Goal: Information Seeking & Learning: Learn about a topic

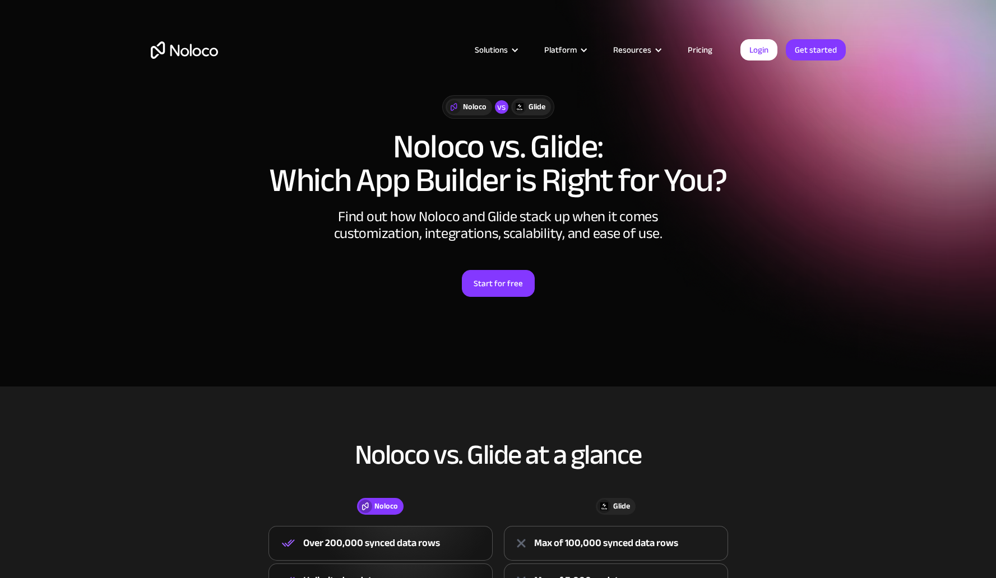
click at [701, 47] on link "Pricing" at bounding box center [700, 50] width 53 height 15
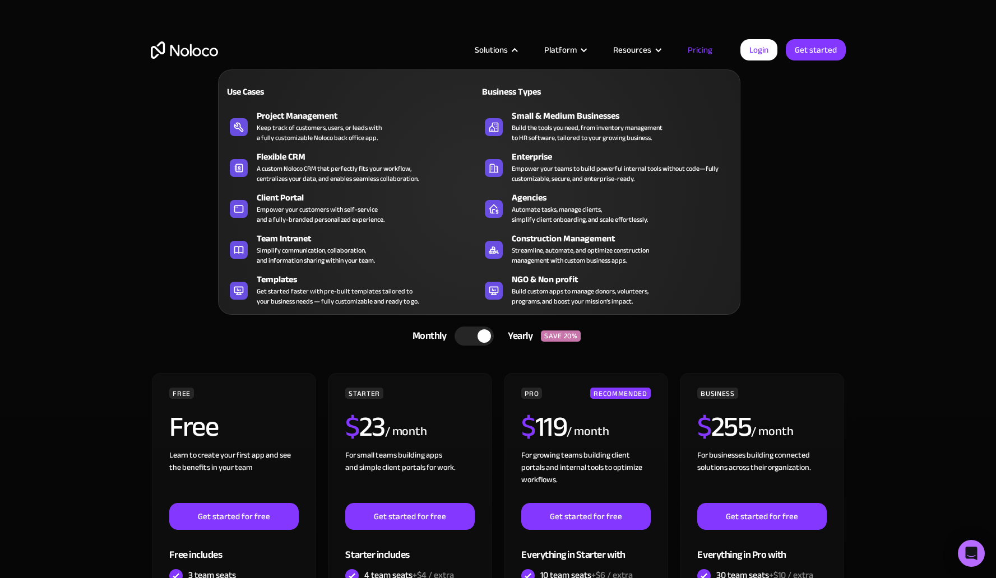
click at [350, 134] on div "Keep track of customers, users, or leads with a fully customizable Noloco back …" at bounding box center [319, 133] width 125 height 20
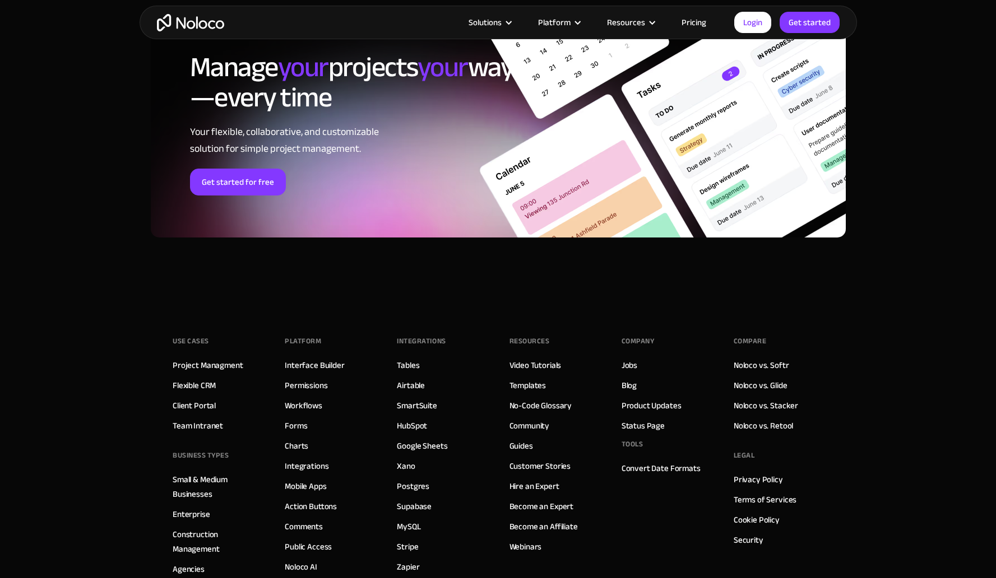
scroll to position [5066, 0]
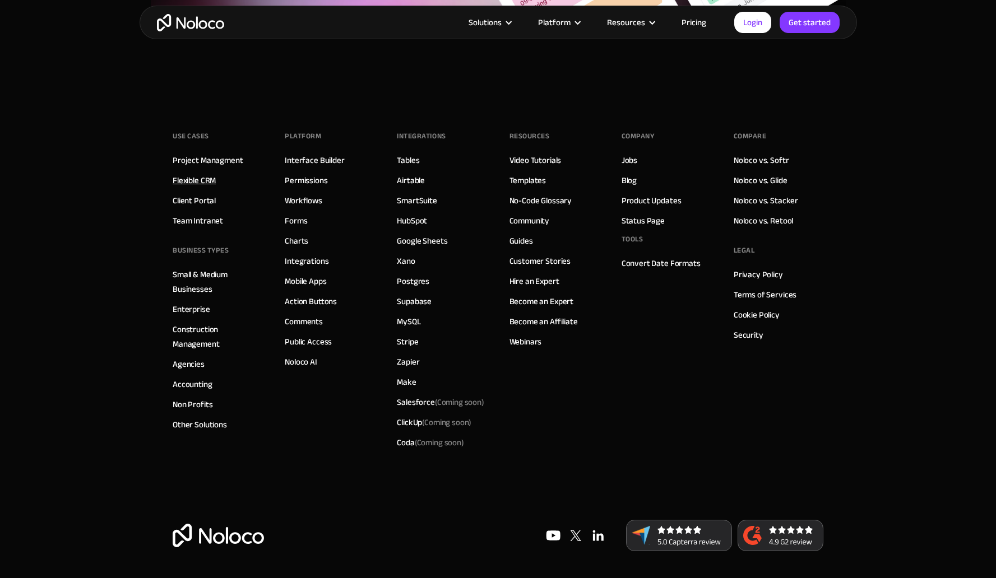
click at [202, 184] on link "Flexible CRM" at bounding box center [194, 180] width 43 height 15
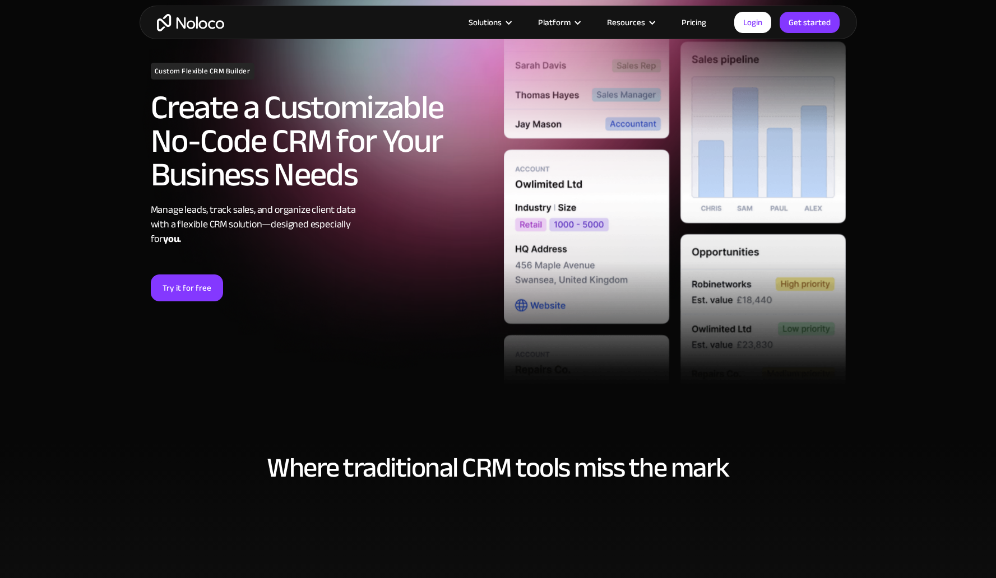
scroll to position [110, 0]
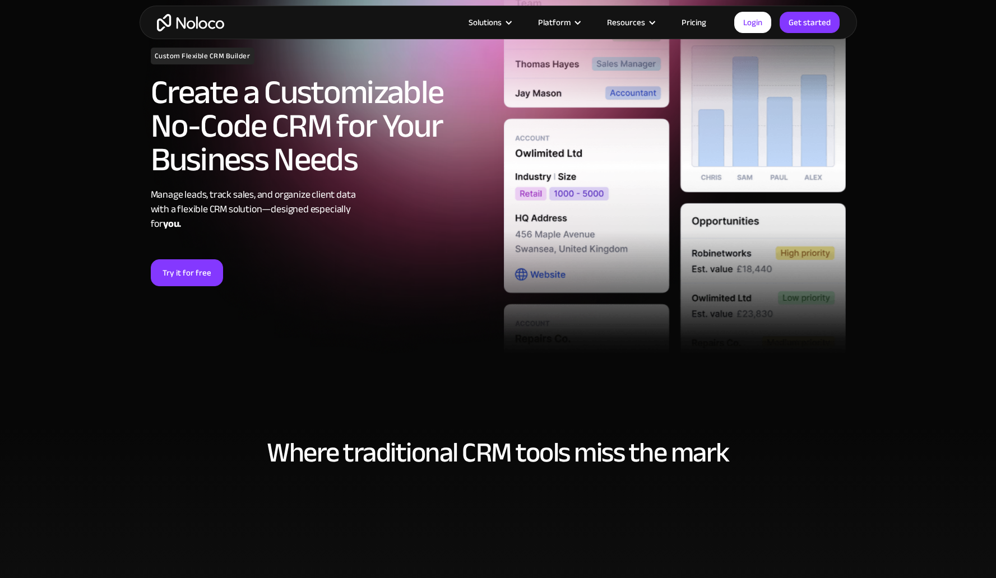
click at [696, 22] on link "Pricing" at bounding box center [693, 22] width 53 height 15
